Goal: Transaction & Acquisition: Obtain resource

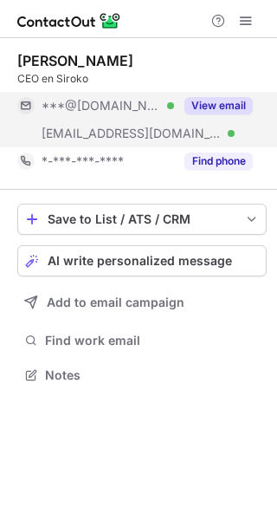
scroll to position [363, 277]
click at [233, 100] on button "View email" at bounding box center [219, 105] width 68 height 17
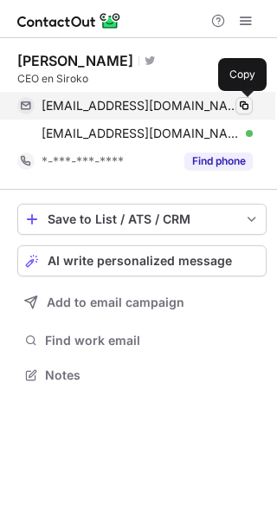
click at [240, 102] on span at bounding box center [244, 106] width 14 height 14
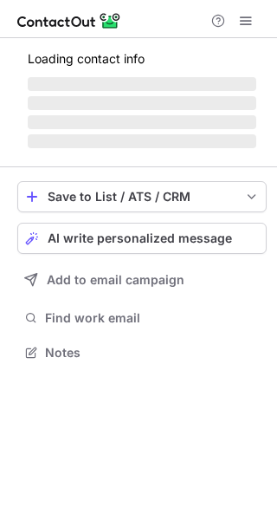
scroll to position [351, 277]
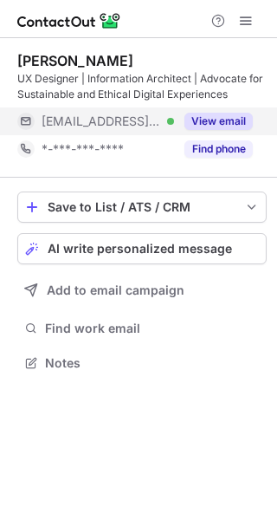
click at [216, 125] on button "View email" at bounding box center [219, 121] width 68 height 17
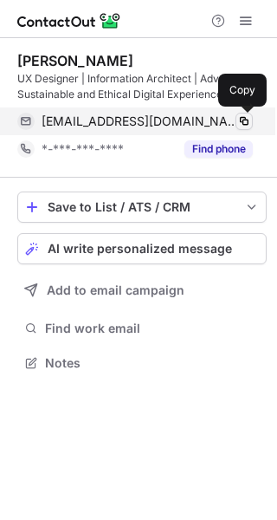
click at [245, 117] on span at bounding box center [244, 121] width 14 height 14
